Goal: Task Accomplishment & Management: Manage account settings

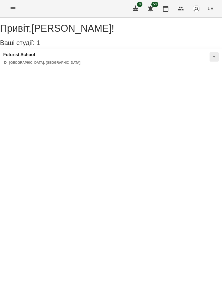
click at [14, 57] on h3 "Futurist School" at bounding box center [41, 54] width 77 height 5
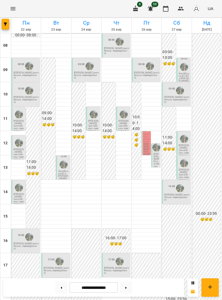
click at [14, 7] on icon "Menu" at bounding box center [13, 8] width 7 height 7
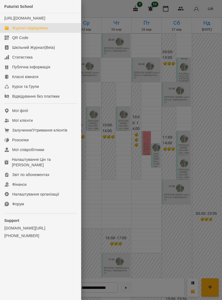
click at [15, 123] on div "Мої клієнти" at bounding box center [22, 120] width 21 height 5
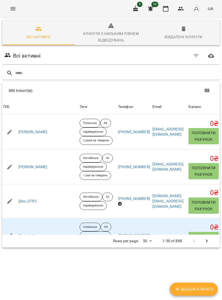
click at [104, 71] on input "text" at bounding box center [116, 73] width 203 height 9
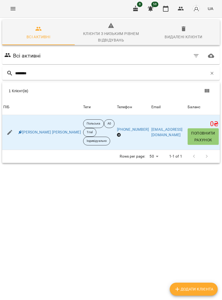
type input "*********"
click at [35, 132] on link "[PERSON_NAME] [PERSON_NAME]" at bounding box center [49, 132] width 63 height 5
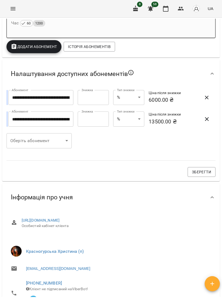
scroll to position [150, 0]
